Goal: Transaction & Acquisition: Purchase product/service

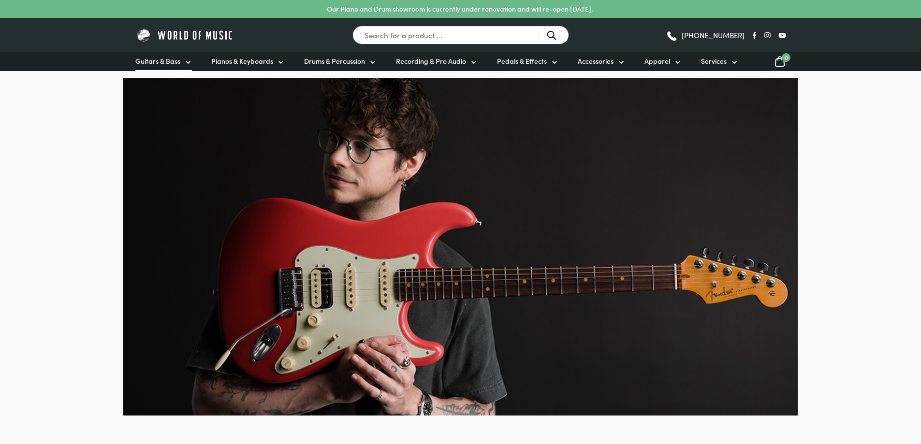
click at [169, 62] on span "Guitars & Bass" at bounding box center [157, 61] width 45 height 10
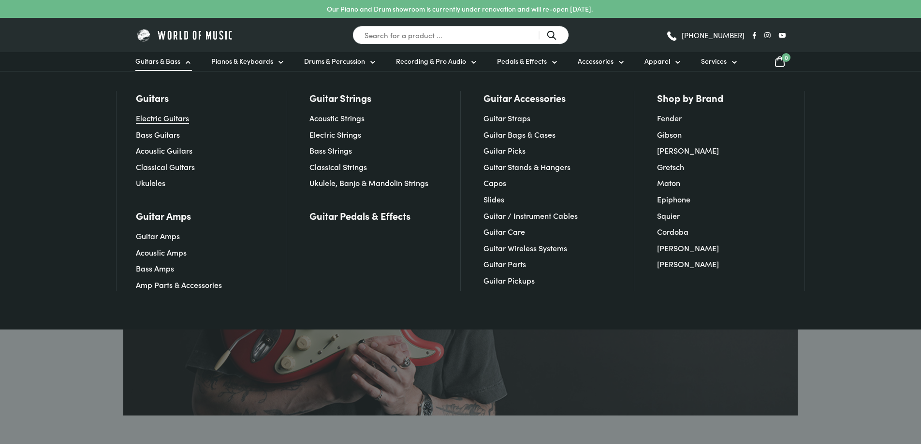
click at [171, 120] on link "Electric Guitars" at bounding box center [162, 118] width 53 height 11
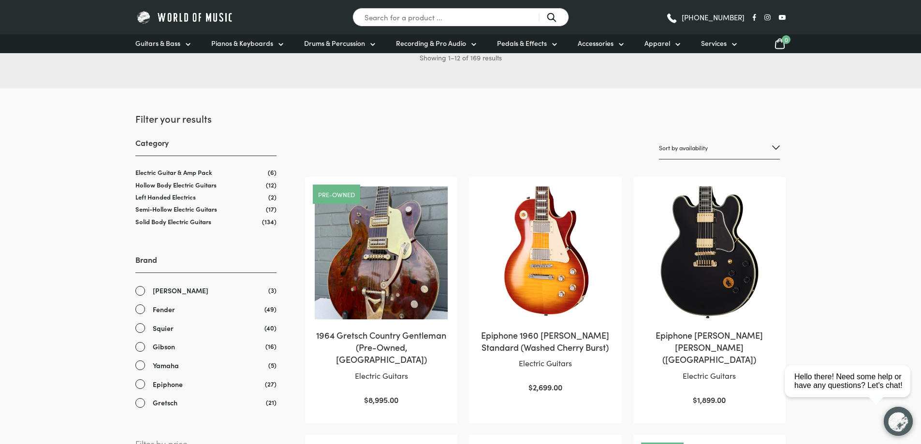
scroll to position [290, 0]
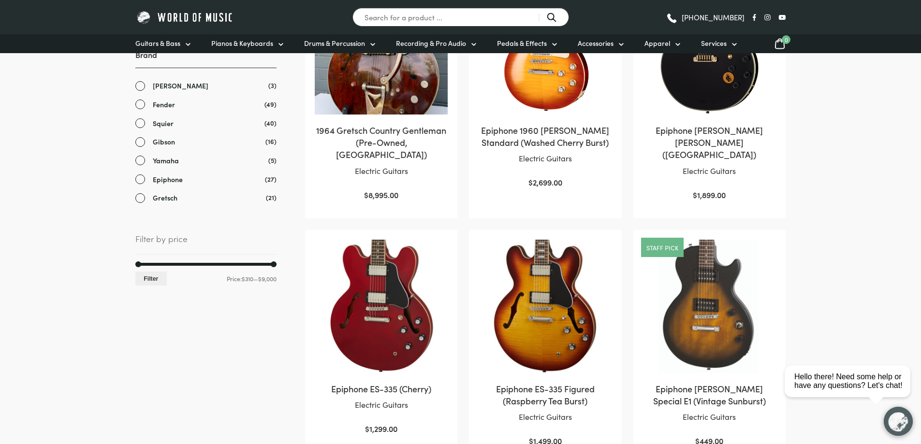
click at [156, 104] on span "Fender" at bounding box center [164, 104] width 22 height 11
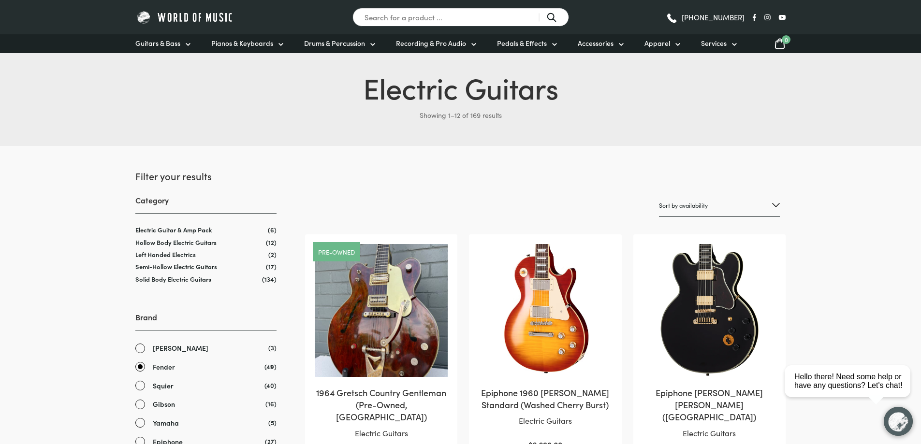
scroll to position [33, 0]
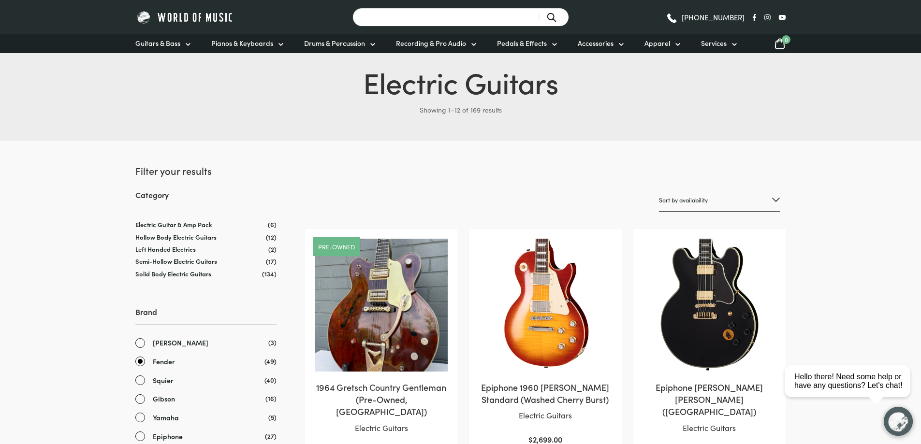
click at [447, 13] on input "Search for a product ..." at bounding box center [460, 17] width 217 height 19
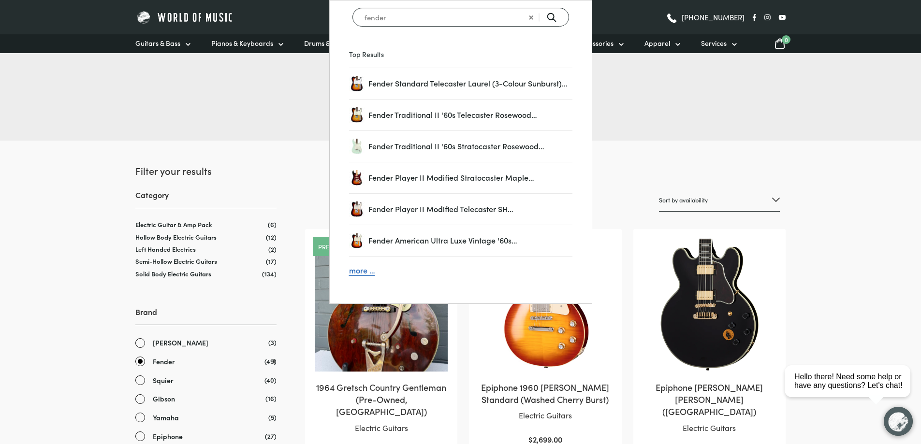
click at [491, 20] on input "fender" at bounding box center [460, 17] width 217 height 19
type input "fender stratocaster"
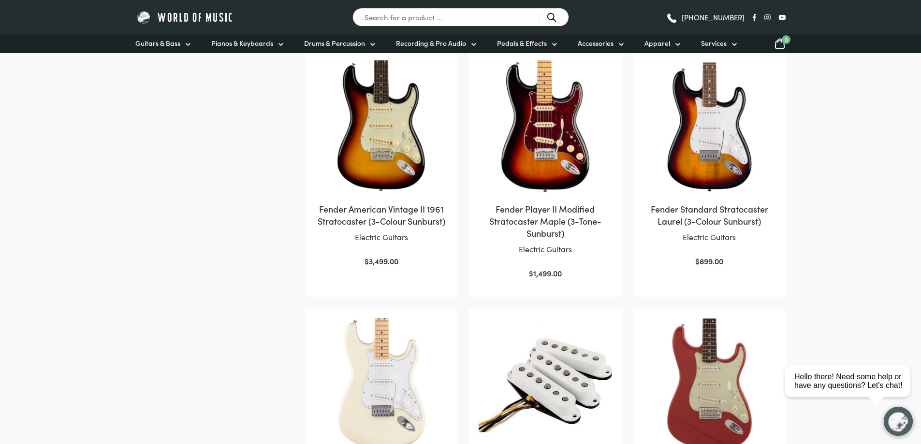
scroll to position [725, 0]
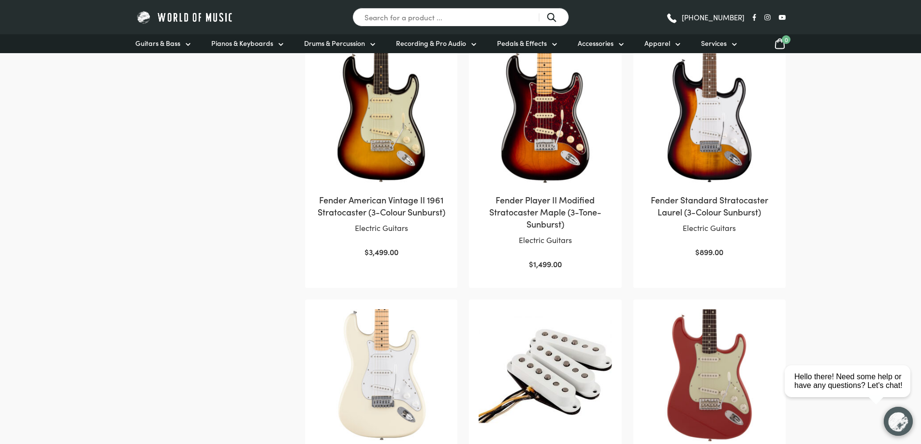
click at [407, 200] on h2 "Fender American Vintage II 1961 Stratocaster (3-Colour Sunburst)" at bounding box center [381, 206] width 133 height 24
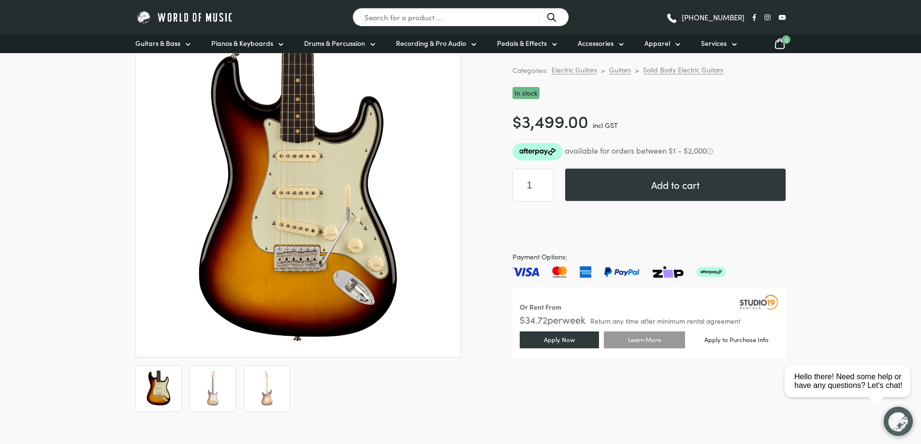
scroll to position [145, 0]
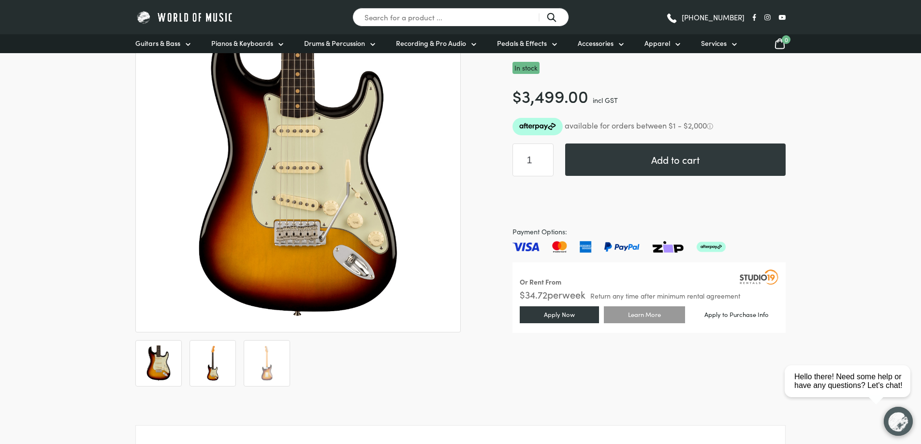
click at [214, 360] on img at bounding box center [213, 364] width 36 height 36
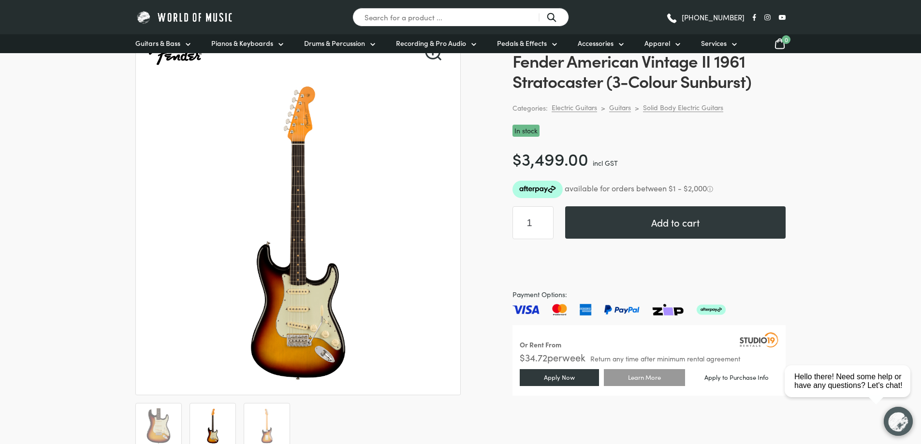
scroll to position [97, 0]
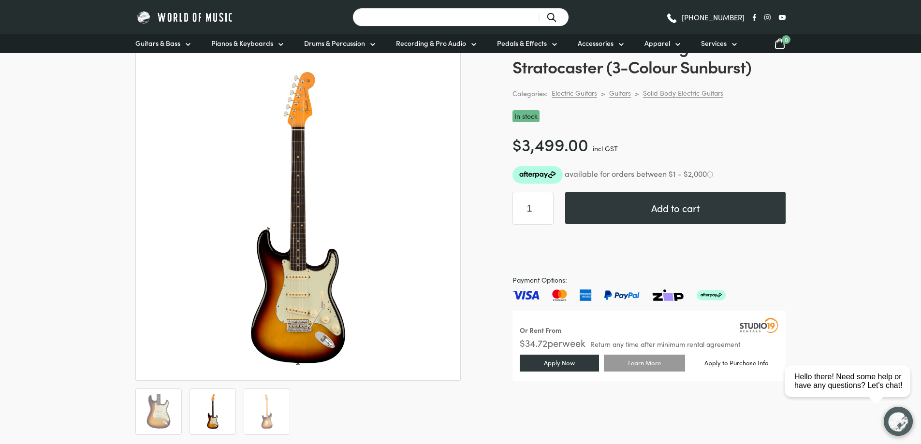
click at [385, 22] on input "Search for a product ..." at bounding box center [460, 17] width 217 height 19
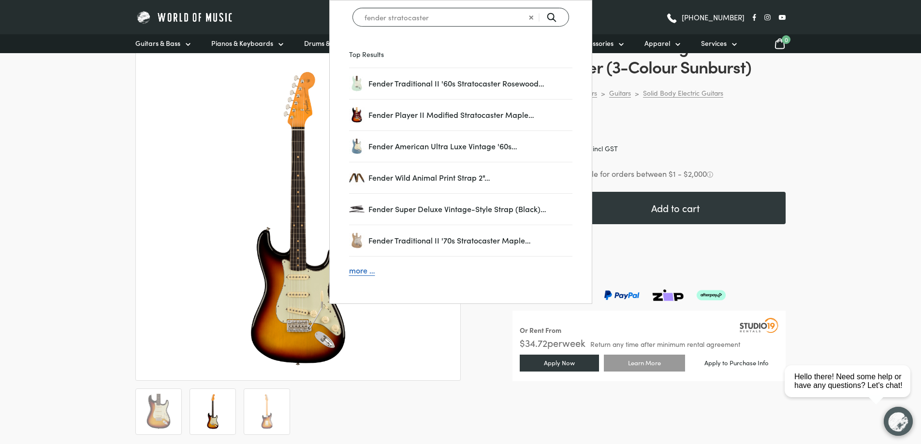
type input "fender stratocaster"
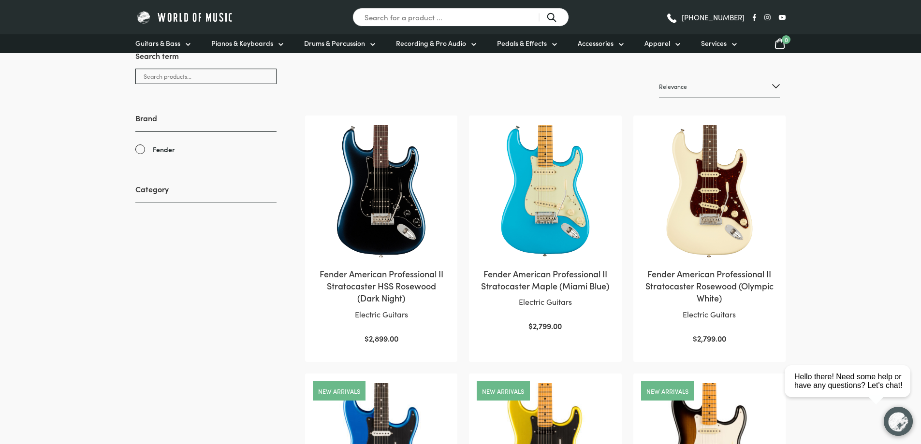
scroll to position [145, 0]
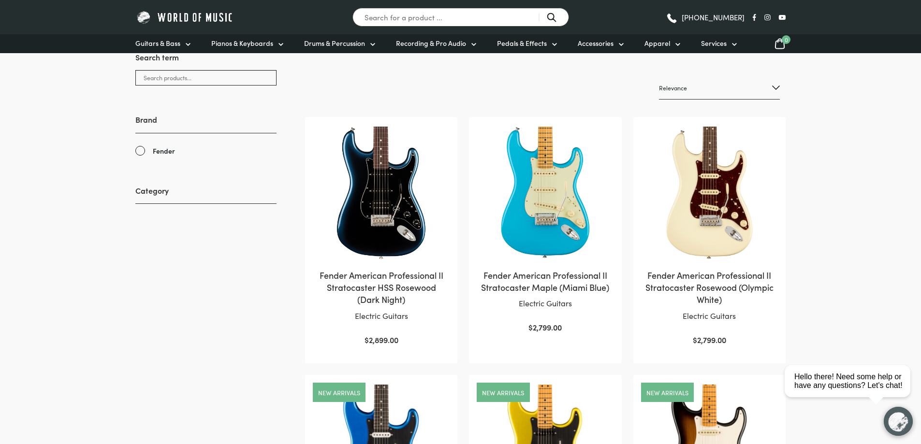
click at [683, 94] on select "Relevance Sort by popularity Sort by average rating Sort by latest Sort by pric…" at bounding box center [719, 88] width 121 height 23
select select "price-desc"
click at [659, 77] on select "Relevance Sort by popularity Sort by average rating Sort by latest Sort by pric…" at bounding box center [719, 88] width 121 height 23
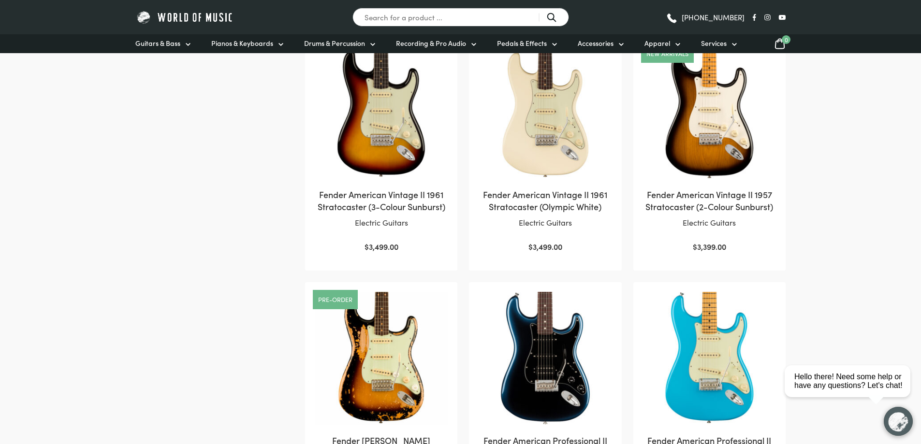
scroll to position [483, 0]
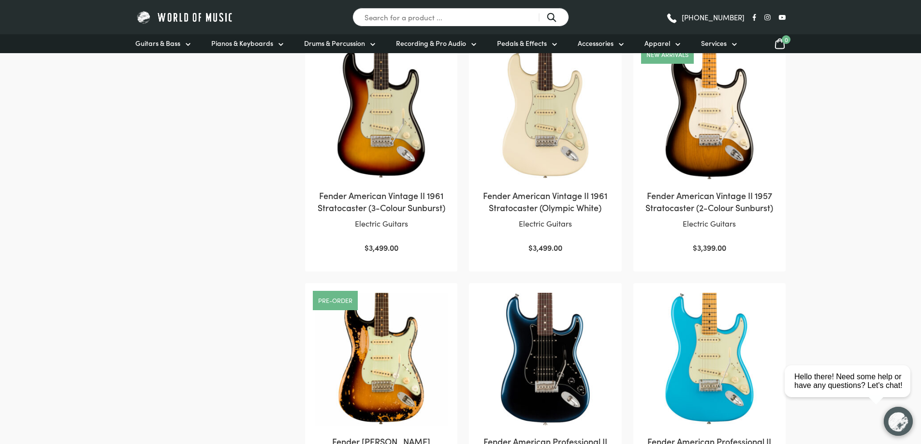
click at [388, 146] on img at bounding box center [381, 112] width 133 height 133
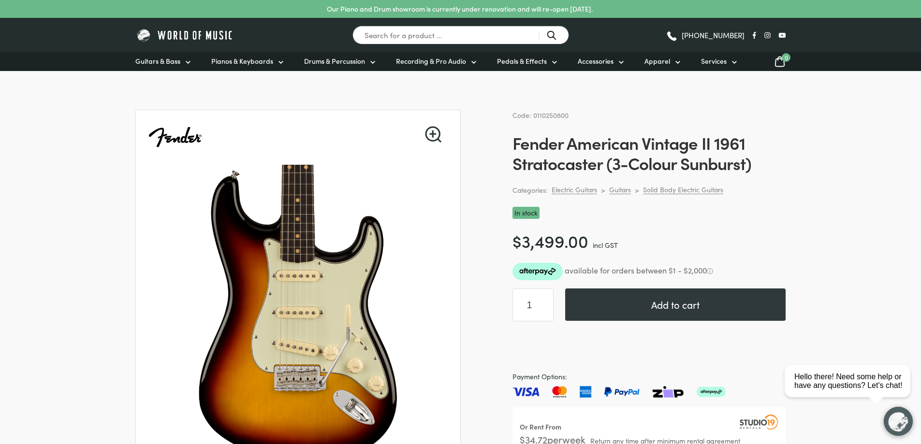
scroll to position [97, 0]
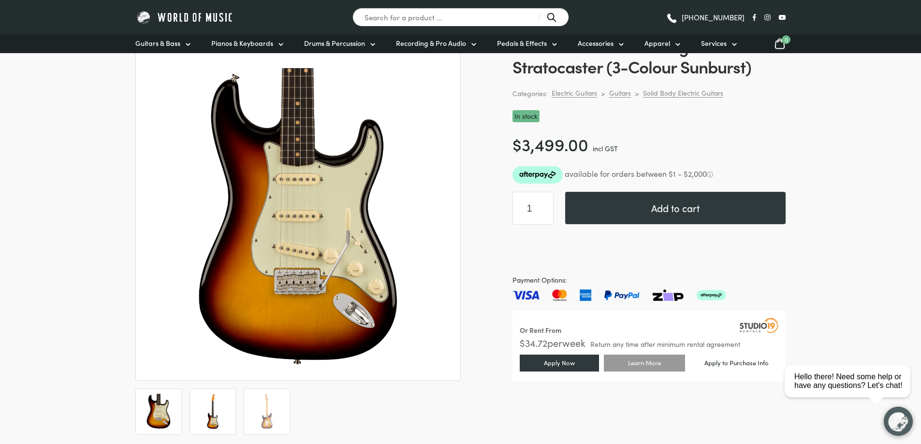
click at [201, 420] on img at bounding box center [213, 412] width 36 height 36
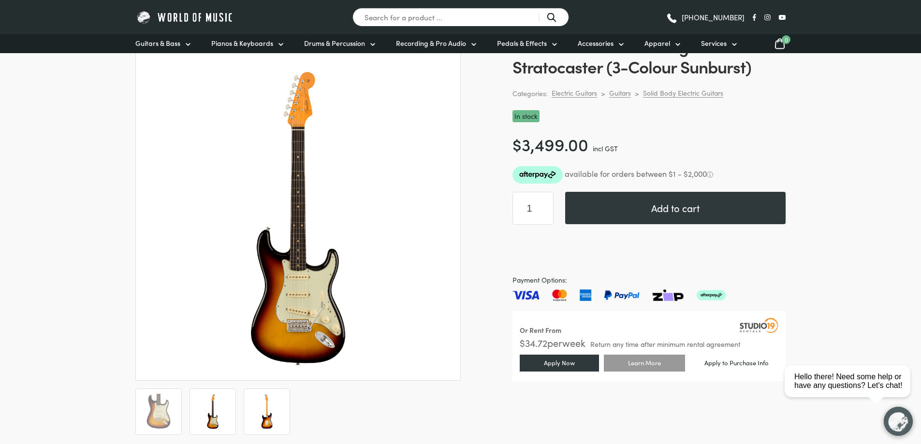
click at [263, 411] on img at bounding box center [267, 412] width 36 height 36
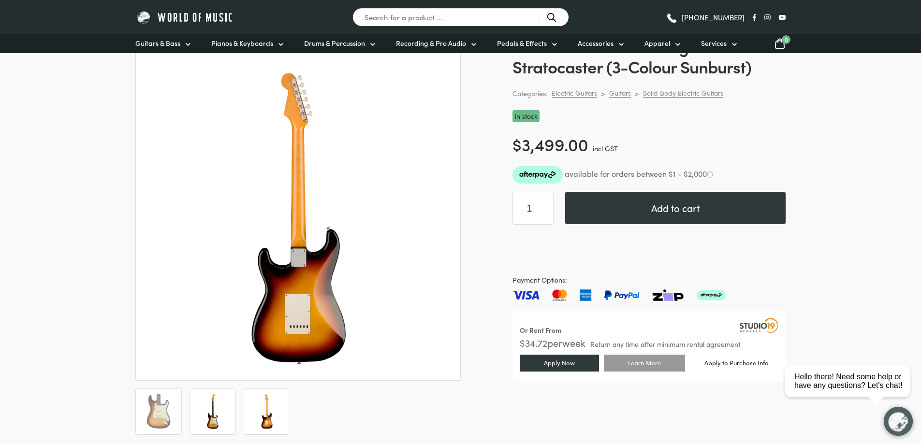
click at [220, 394] on img at bounding box center [213, 412] width 36 height 36
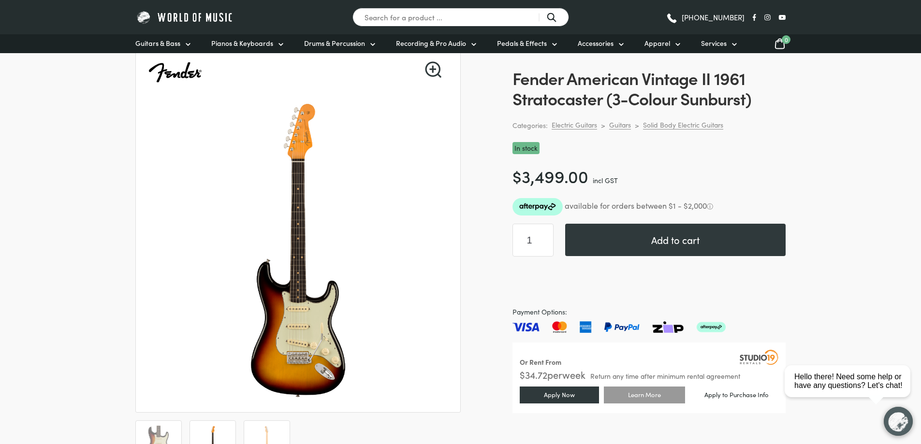
scroll to position [48, 0]
